Goal: Task Accomplishment & Management: Manage account settings

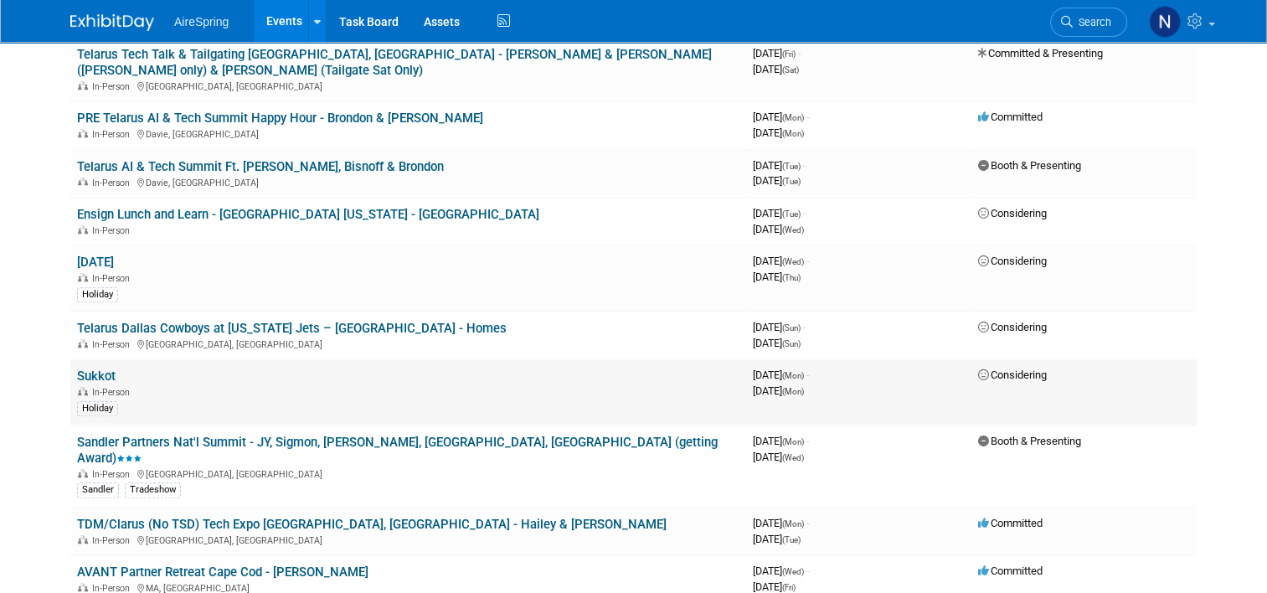
scroll to position [1340, 0]
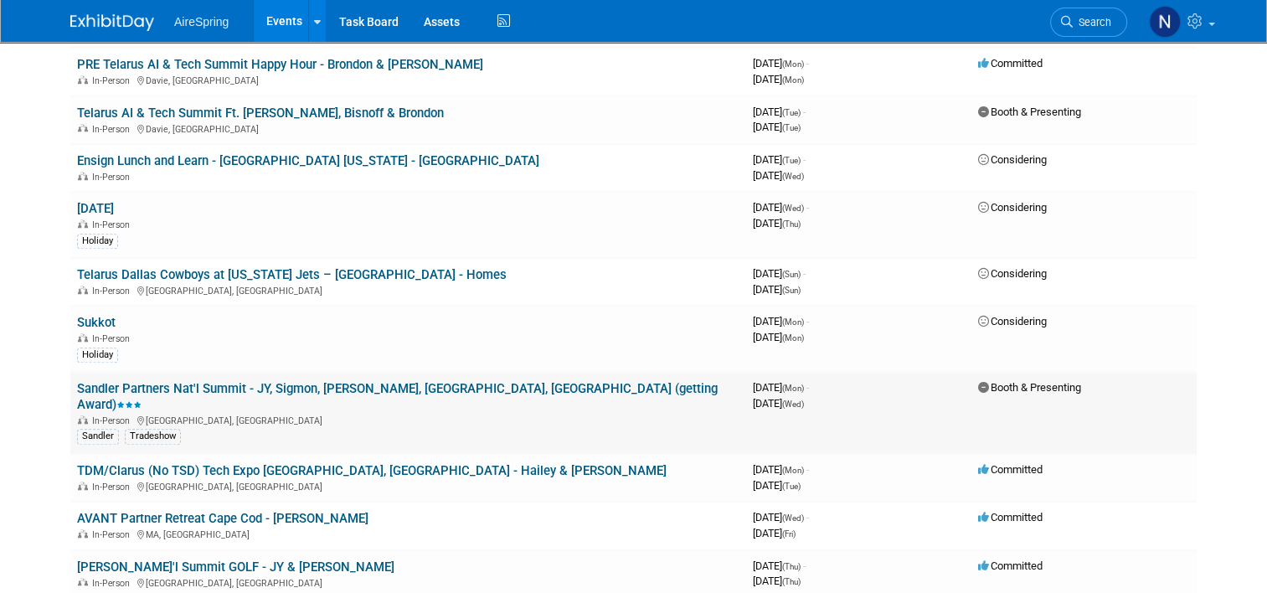
click at [195, 381] on link "Sandler Partners Nat'l Summit - JY, Sigmon, [PERSON_NAME], [GEOGRAPHIC_DATA], […" at bounding box center [397, 396] width 641 height 31
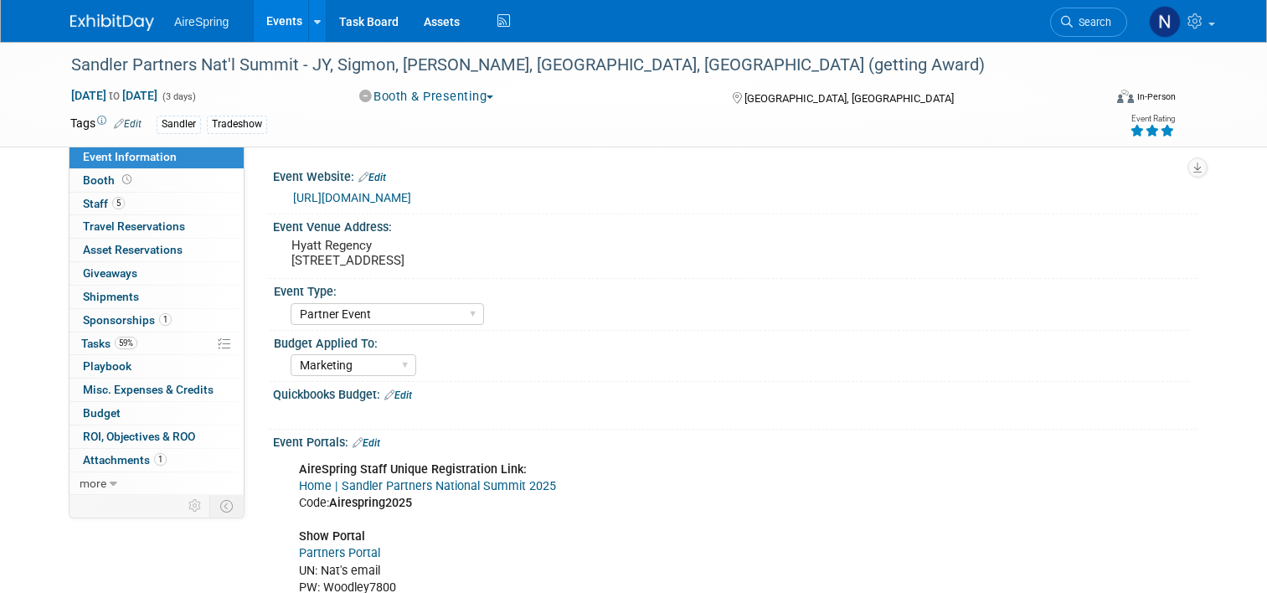
select select "Partner Event"
select select "Marketing"
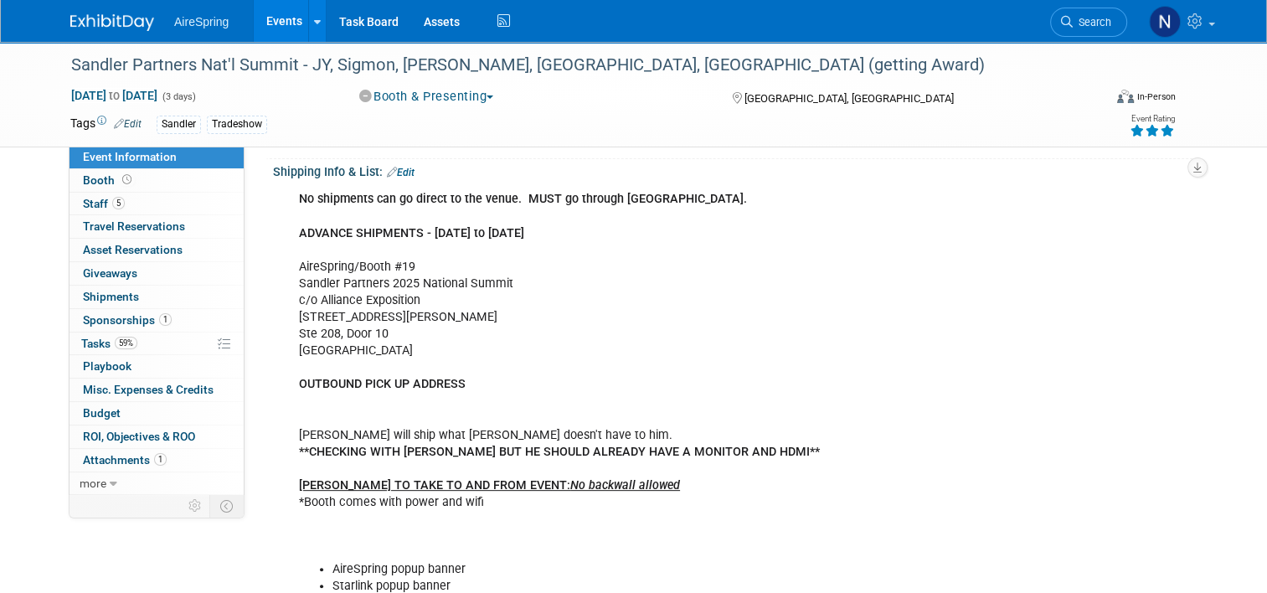
scroll to position [419, 0]
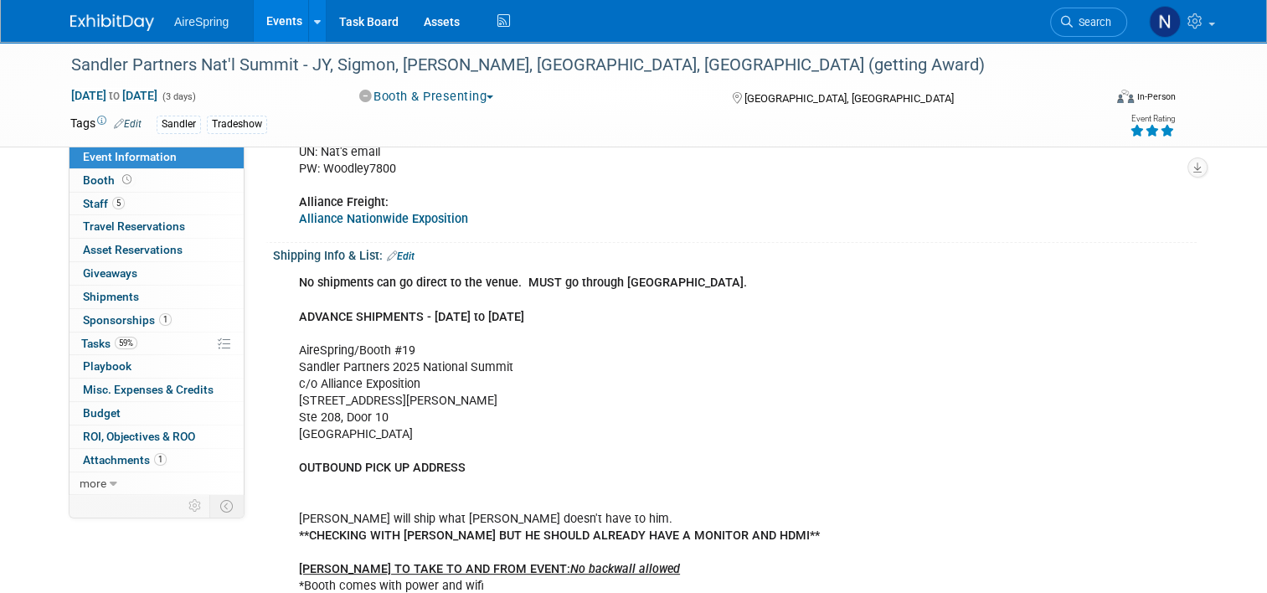
click at [401, 252] on link "Edit" at bounding box center [401, 256] width 28 height 12
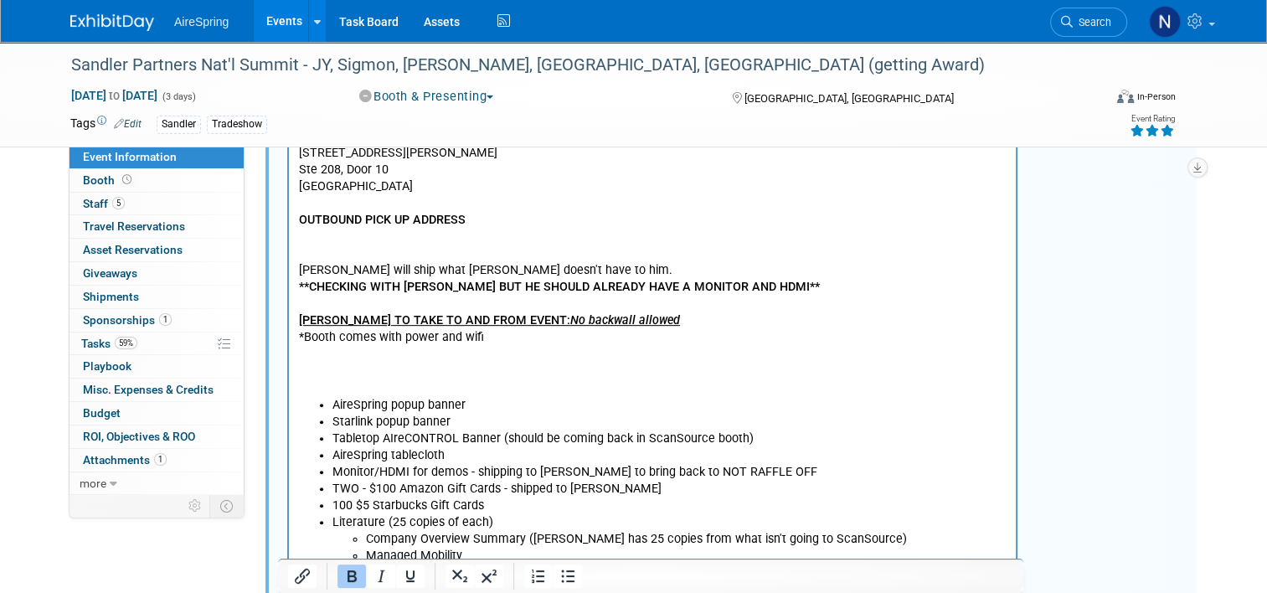
scroll to position [670, 0]
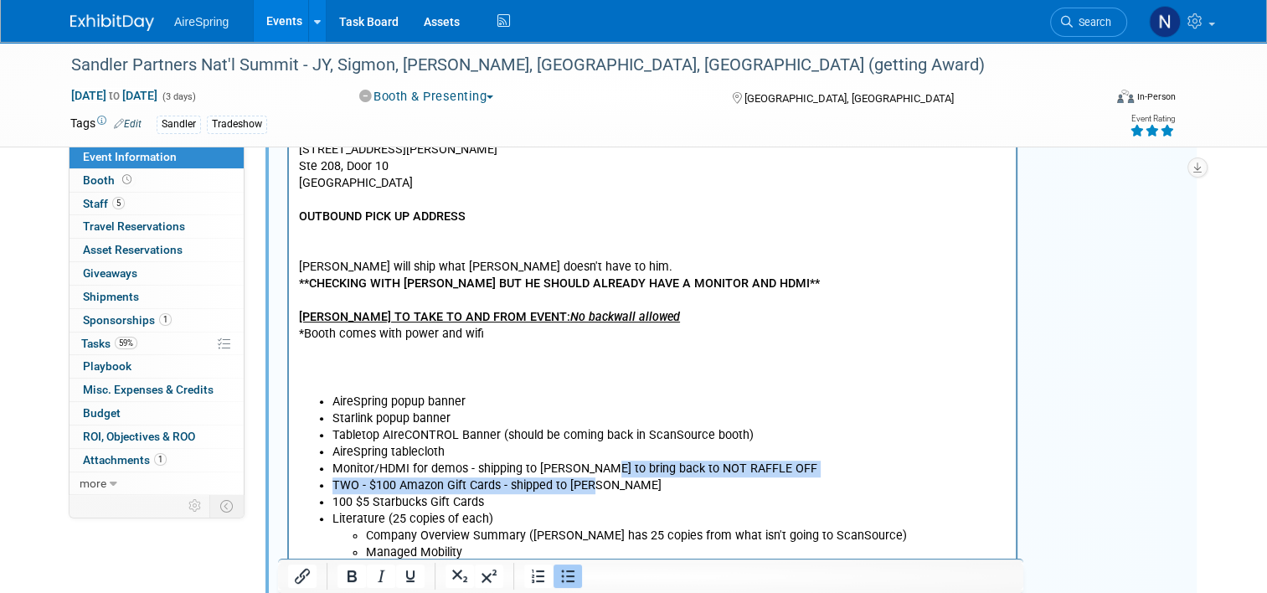
drag, startPoint x: 815, startPoint y: 481, endPoint x: 594, endPoint y: 465, distance: 221.7
click at [594, 465] on ul "AireSpring popup banner Starlink popup banner Tabletop AIreCONTROL Banner (shou…" at bounding box center [653, 537] width 708 height 286
click at [593, 465] on li "Monitor/HDMI for demos - shipping to [PERSON_NAME] to bring back to NOT RAFFLE …" at bounding box center [669, 469] width 674 height 17
click at [766, 476] on li "Monitor/HDMI for demos - shipping to [PERSON_NAME] to bring back to NOT RAFFLE …" at bounding box center [669, 469] width 674 height 17
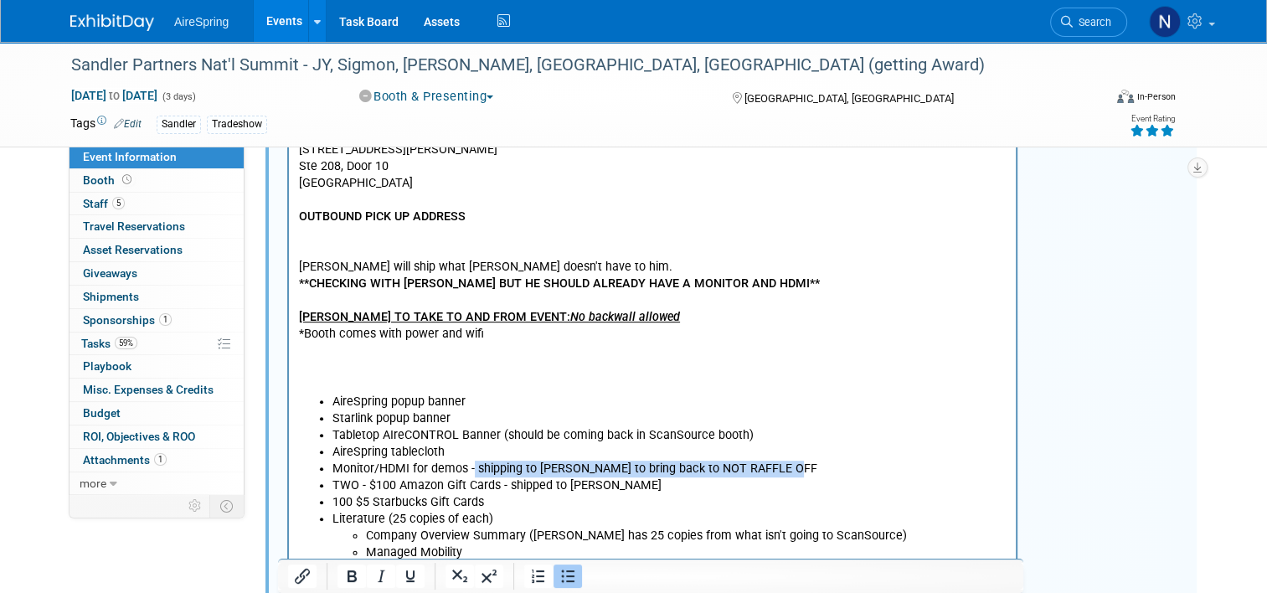
drag, startPoint x: 796, startPoint y: 471, endPoint x: 474, endPoint y: 473, distance: 322.4
click at [474, 473] on li "Monitor/HDMI for demos - shipping to [PERSON_NAME] to bring back to NOT RAFFLE …" at bounding box center [669, 469] width 674 height 17
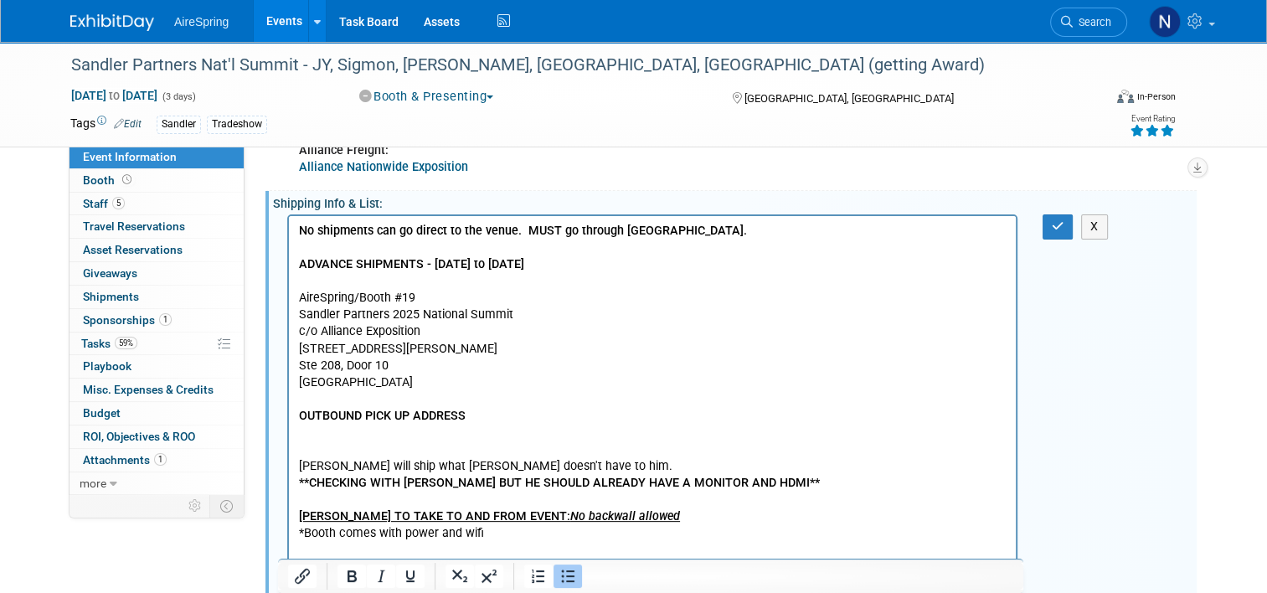
scroll to position [335, 0]
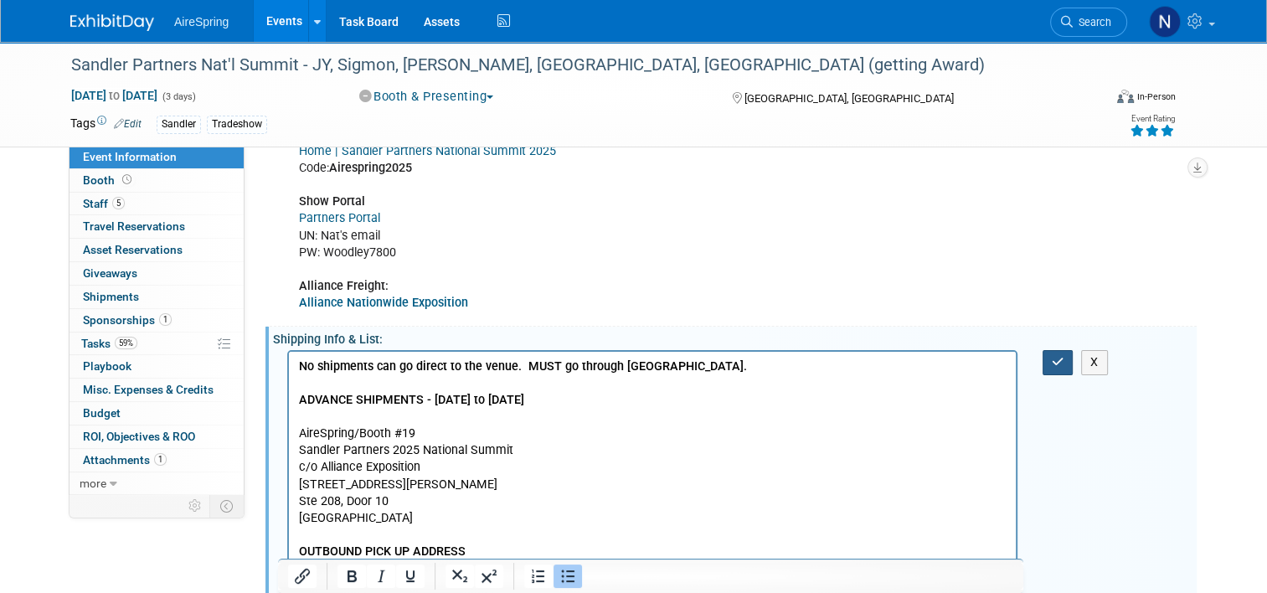
click at [1062, 360] on icon "button" at bounding box center [1058, 362] width 13 height 12
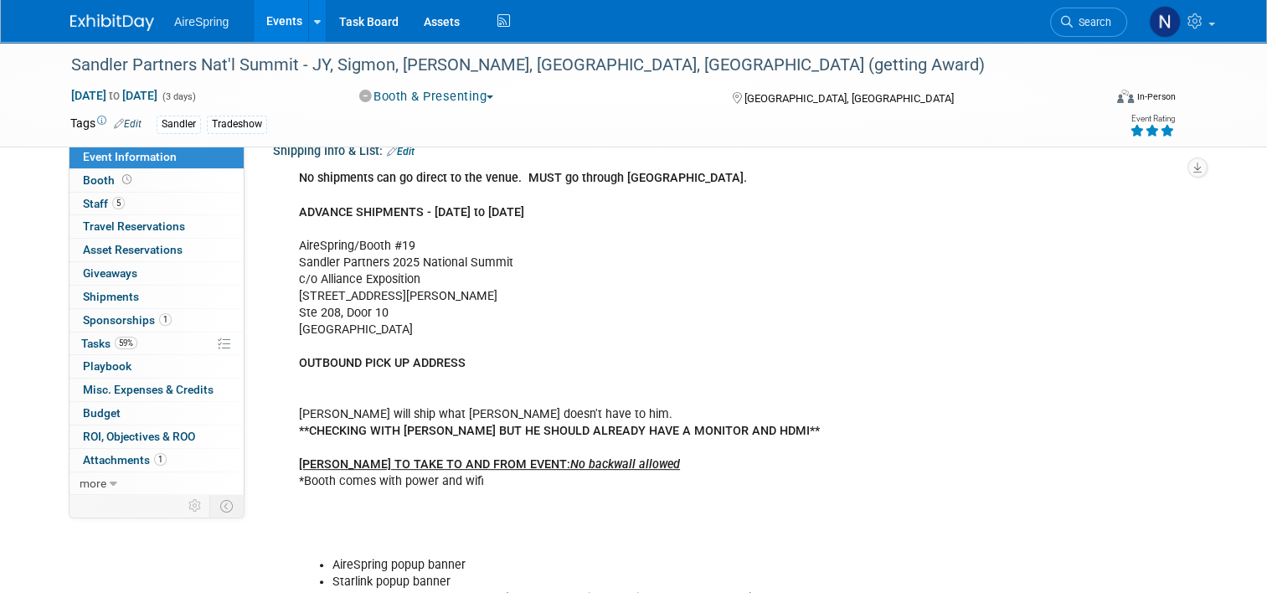
scroll to position [419, 0]
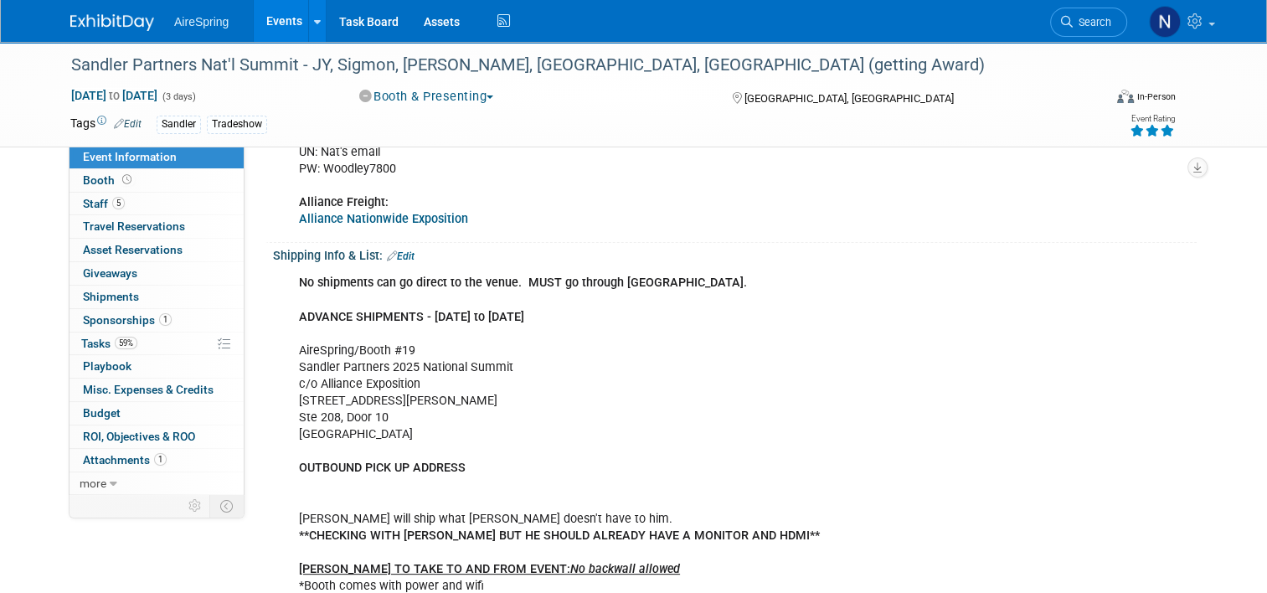
click at [399, 256] on link "Edit" at bounding box center [401, 256] width 28 height 12
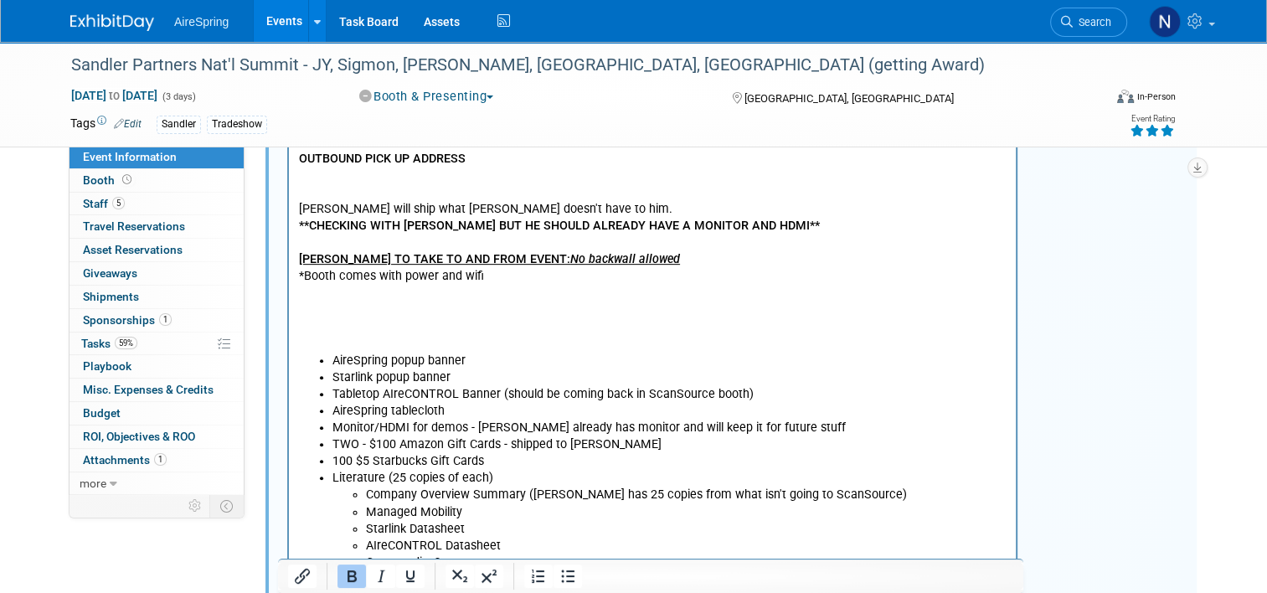
scroll to position [754, 0]
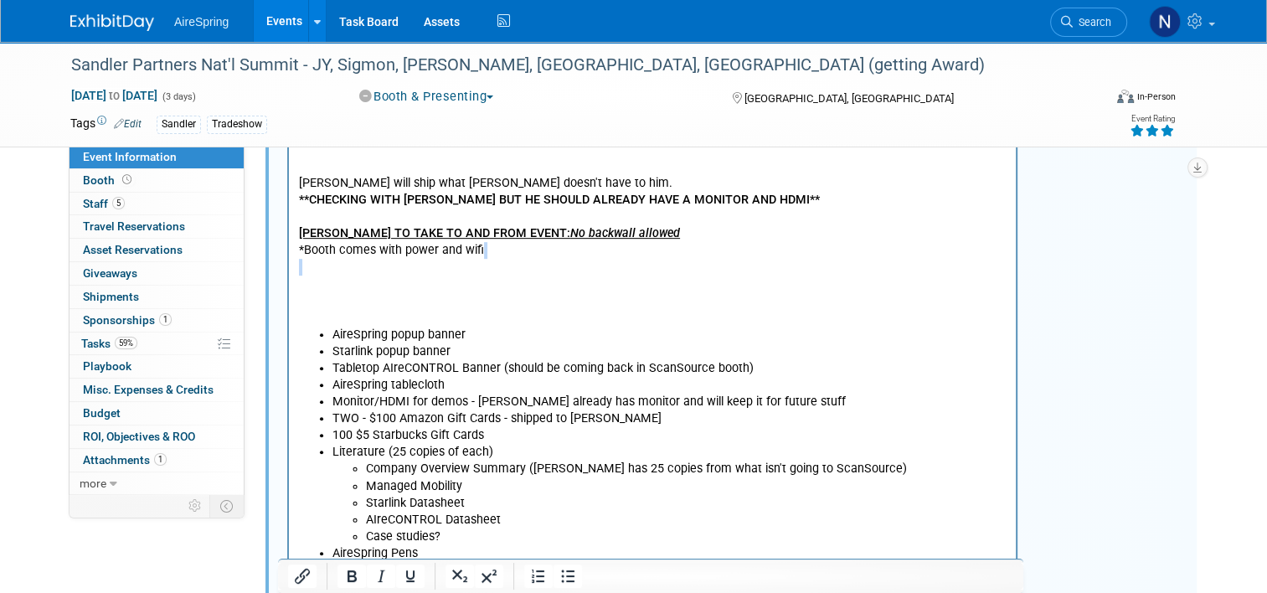
drag, startPoint x: 390, startPoint y: 267, endPoint x: 399, endPoint y: 289, distance: 23.3
click at [399, 289] on p "No shipments can go direct to the venue. MUST go through [GEOGRAPHIC_DATA]. ADV…" at bounding box center [653, 134] width 708 height 387
drag, startPoint x: 446, startPoint y: 197, endPoint x: 532, endPoint y: 205, distance: 85.8
click at [532, 205] on b "**CHECKING WITH [PERSON_NAME] BUT HE SHOULD ALREADY HAVE A MONITOR AND HDMI**" at bounding box center [559, 200] width 521 height 14
drag, startPoint x: 532, startPoint y: 196, endPoint x: 517, endPoint y: 198, distance: 14.5
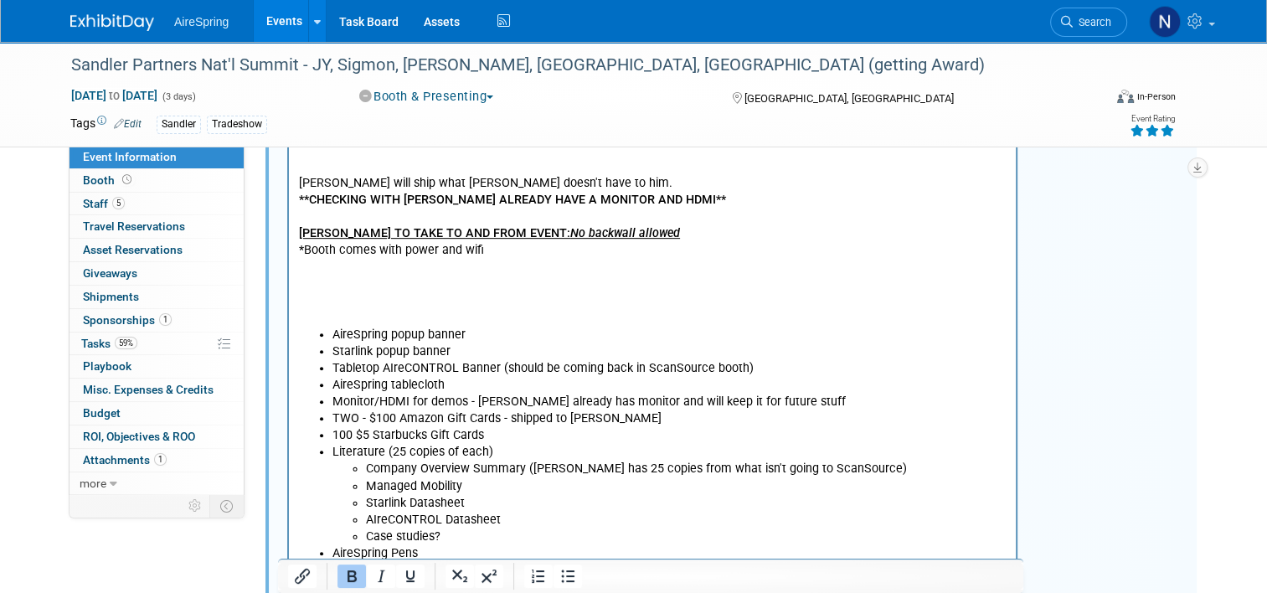
click at [517, 198] on b "**CHECKING WITH [PERSON_NAME] ALREADY HAVE A MONITOR AND HDMI**" at bounding box center [512, 200] width 427 height 14
click at [408, 205] on b "**CHECKING WITH [PERSON_NAME] ALREADY HAs A MONITOR AND HDMI**" at bounding box center [509, 200] width 420 height 14
drag, startPoint x: 404, startPoint y: 205, endPoint x: 313, endPoint y: 203, distance: 91.3
click at [313, 203] on b "**CHECKING WITH [PERSON_NAME] ALREADY HAs A MONITOR AND HDMI**" at bounding box center [509, 200] width 420 height 14
click at [582, 196] on p "No shipments can go direct to the venue. MUST go through [GEOGRAPHIC_DATA]. ADV…" at bounding box center [653, 134] width 708 height 387
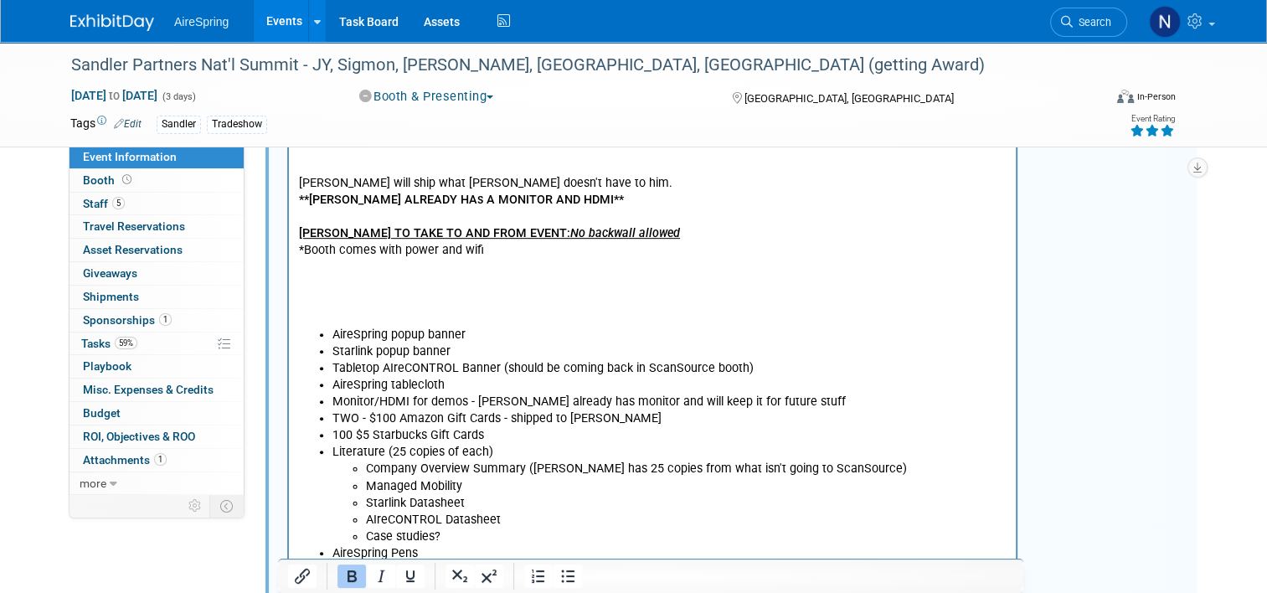
scroll to position [691, 0]
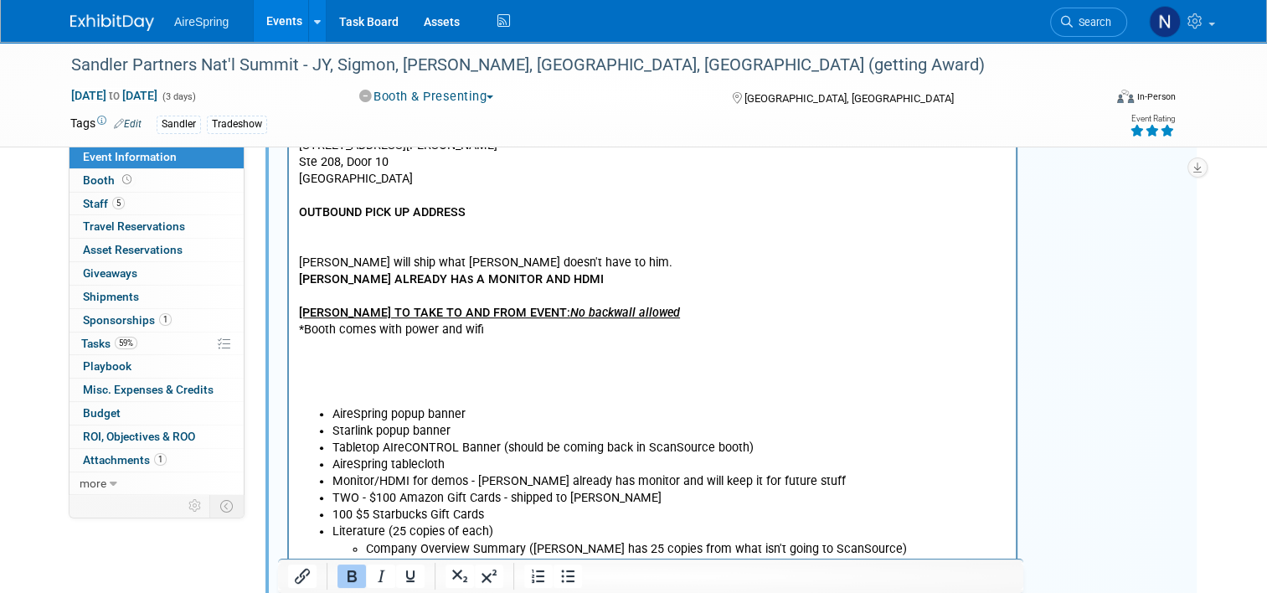
click at [601, 286] on p "No shipments can go direct to the venue. MUST go through [GEOGRAPHIC_DATA]. ADV…" at bounding box center [653, 213] width 708 height 387
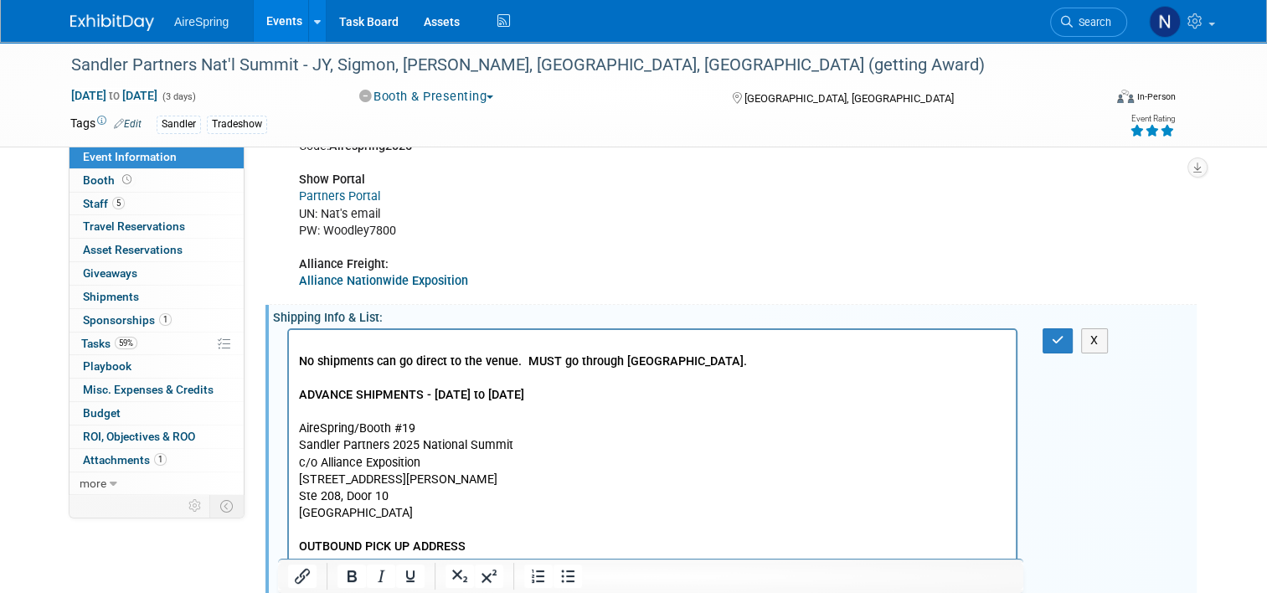
scroll to position [356, 0]
click at [1063, 340] on icon "button" at bounding box center [1058, 341] width 13 height 12
